Goal: Find specific page/section: Find specific page/section

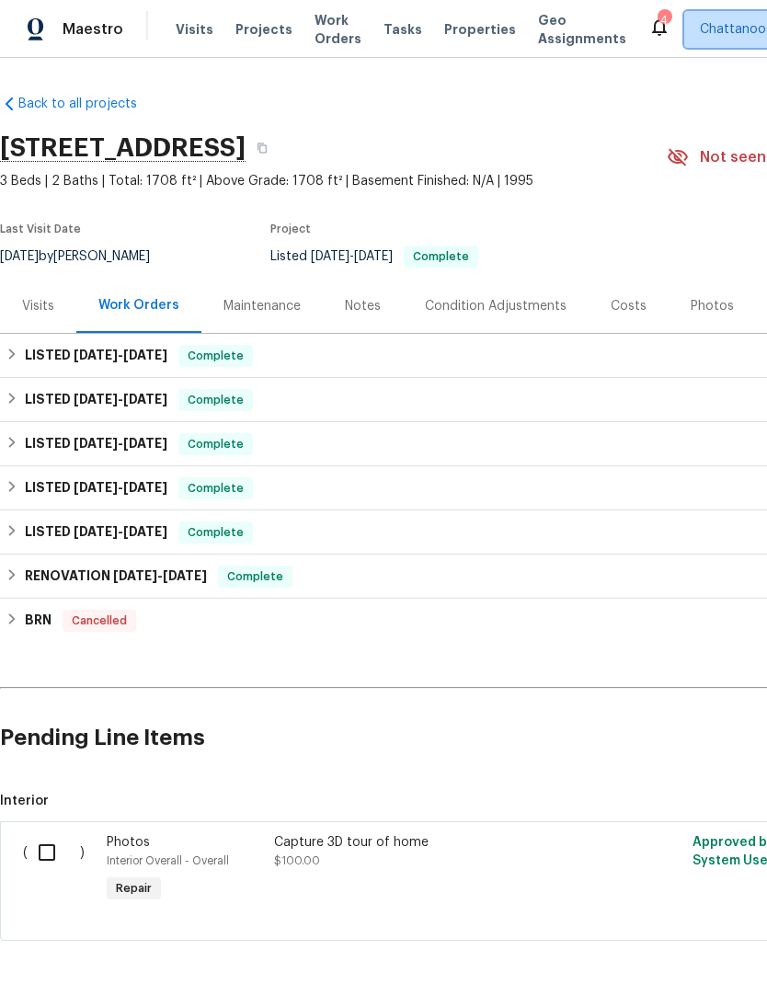
click at [705, 25] on span "Chattanooga" at bounding box center [741, 29] width 82 height 18
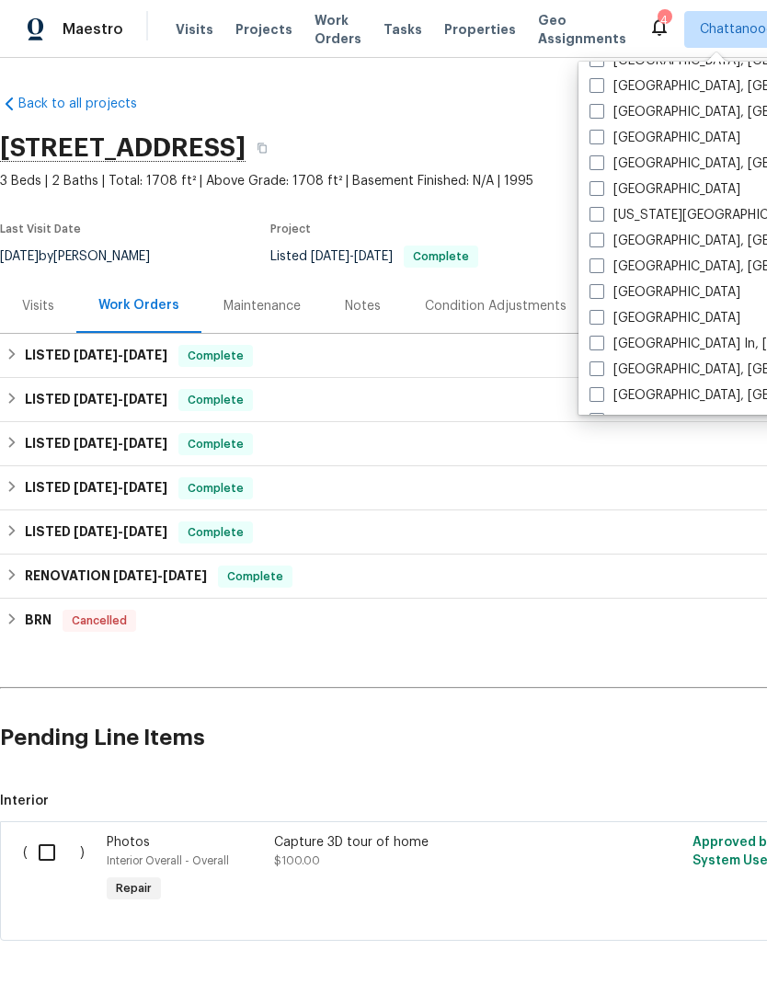
scroll to position [563, 0]
click at [602, 262] on span at bounding box center [597, 265] width 15 height 15
click at [602, 262] on input "[GEOGRAPHIC_DATA], [GEOGRAPHIC_DATA]" at bounding box center [596, 263] width 12 height 12
checkbox input "true"
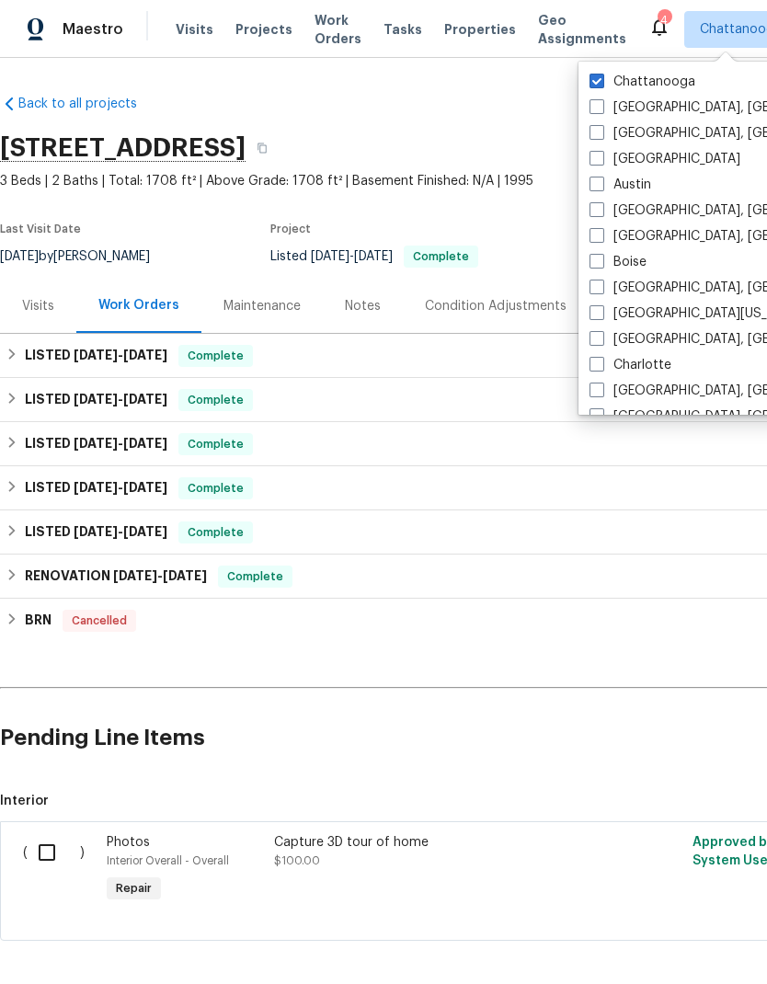
click at [594, 67] on div "Chattanooga [GEOGRAPHIC_DATA], [GEOGRAPHIC_DATA] [GEOGRAPHIC_DATA], [GEOGRAPHIC…" at bounding box center [770, 238] width 382 height 353
click at [599, 75] on span at bounding box center [597, 81] width 15 height 15
click at [599, 75] on input "Chattanooga" at bounding box center [596, 79] width 12 height 12
checkbox input "false"
click at [460, 25] on span "Properties" at bounding box center [480, 29] width 72 height 18
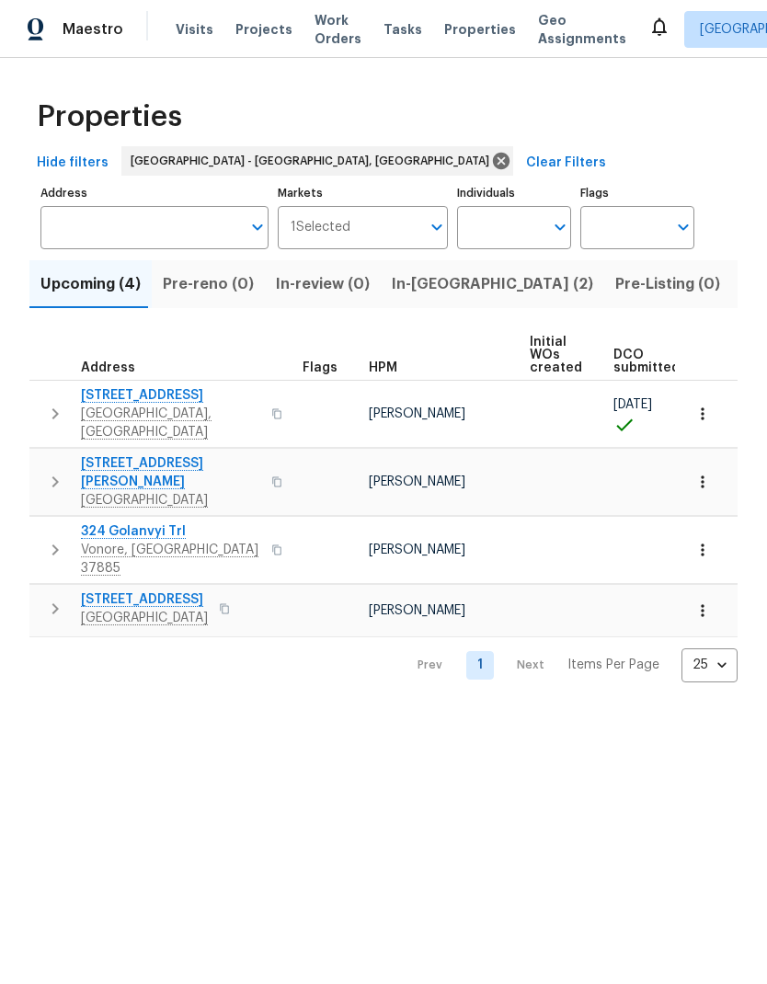
click at [742, 282] on span "Listed (7)" at bounding box center [776, 284] width 69 height 26
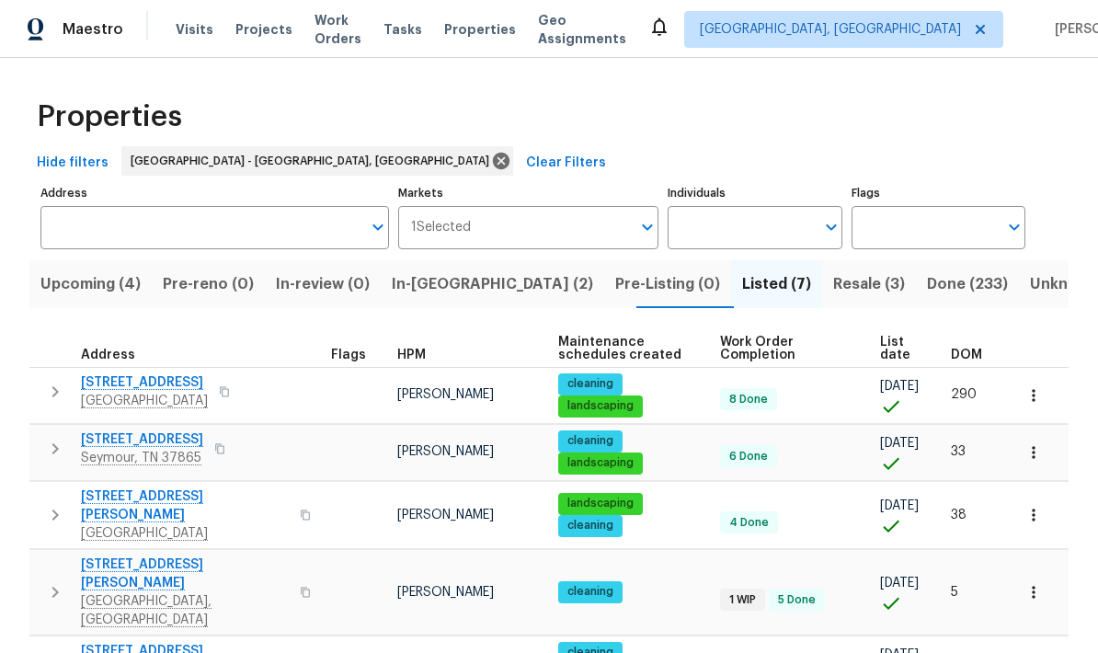
click at [766, 288] on span "Resale (3)" at bounding box center [870, 284] width 72 height 26
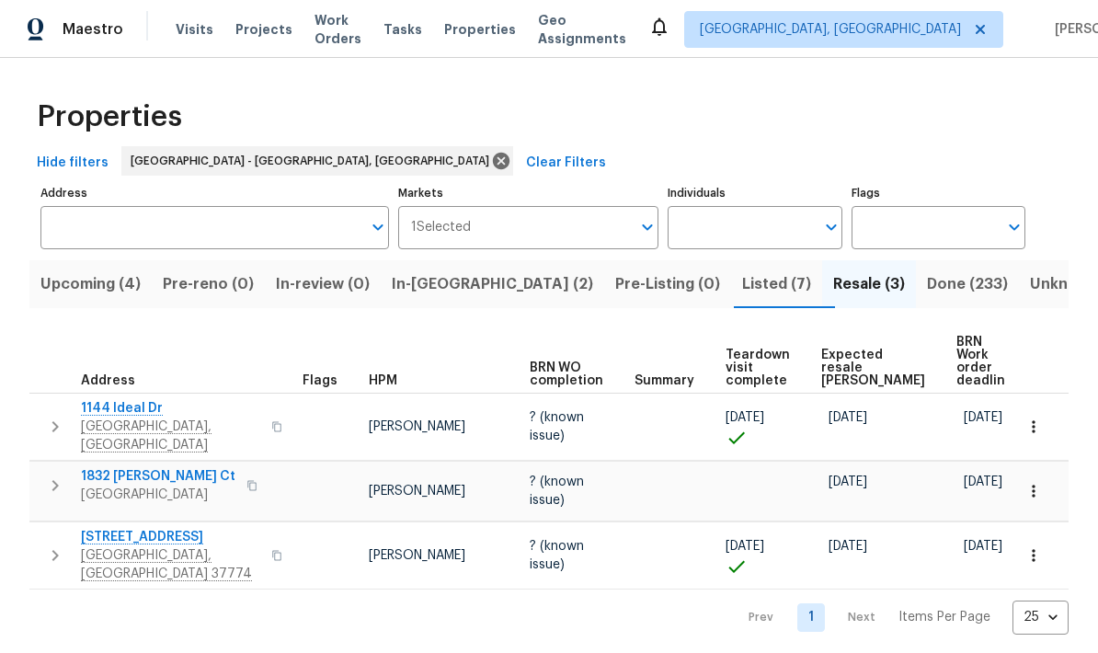
click at [435, 279] on span "In-[GEOGRAPHIC_DATA] (2)" at bounding box center [492, 284] width 201 height 26
